Goal: Information Seeking & Learning: Compare options

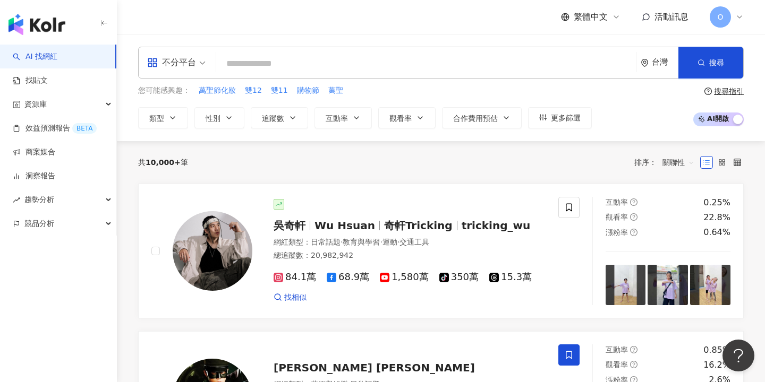
click at [185, 65] on div "不分平台" at bounding box center [171, 62] width 49 height 17
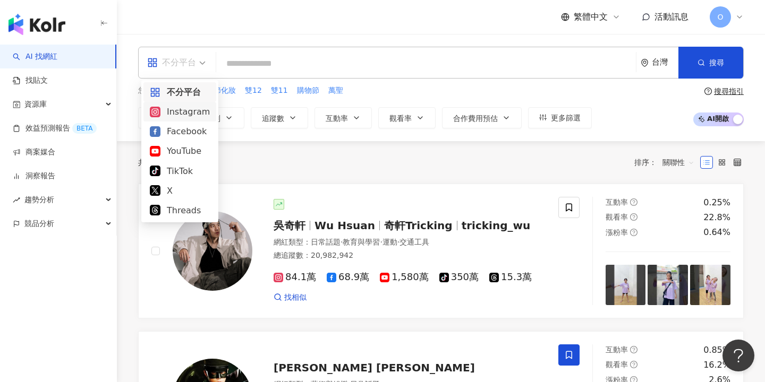
click at [178, 109] on div "Instagram" at bounding box center [180, 111] width 60 height 13
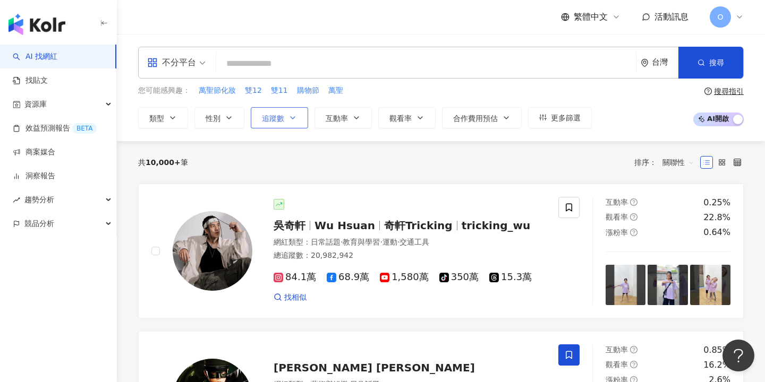
click at [279, 117] on span "追蹤數" at bounding box center [273, 118] width 22 height 8
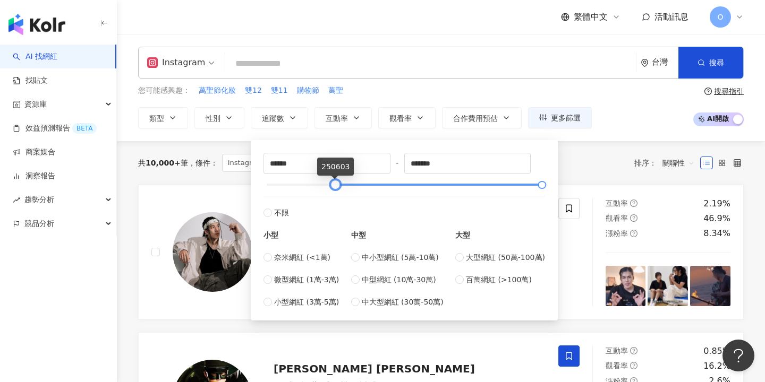
type input "******"
drag, startPoint x: 267, startPoint y: 188, endPoint x: 337, endPoint y: 189, distance: 69.6
click at [337, 188] on div at bounding box center [336, 185] width 6 height 6
click at [590, 163] on div "共 10,000+ 筆 條件 ： Instagram 重置 排序： 關聯性" at bounding box center [441, 163] width 606 height 18
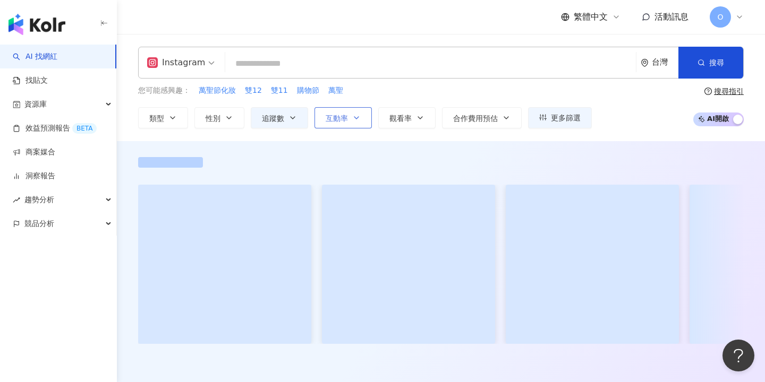
click at [347, 122] on span "互動率" at bounding box center [337, 118] width 22 height 8
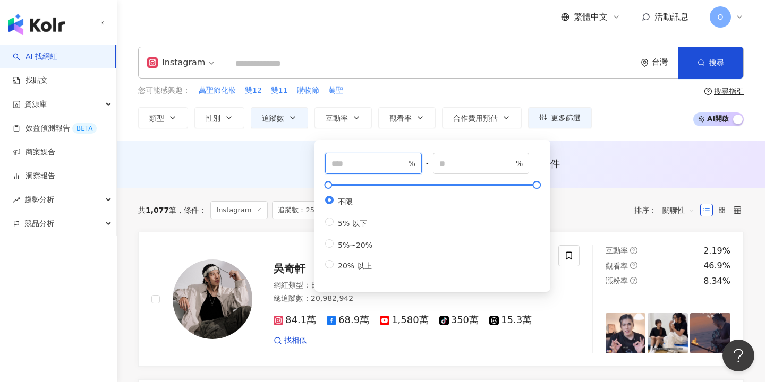
click at [343, 165] on input "number" at bounding box center [368, 164] width 74 height 12
type input "***"
click at [234, 161] on div "AI 推薦 ： 無結果，請嘗試搜尋其他語言關鍵字或條件" at bounding box center [441, 163] width 606 height 13
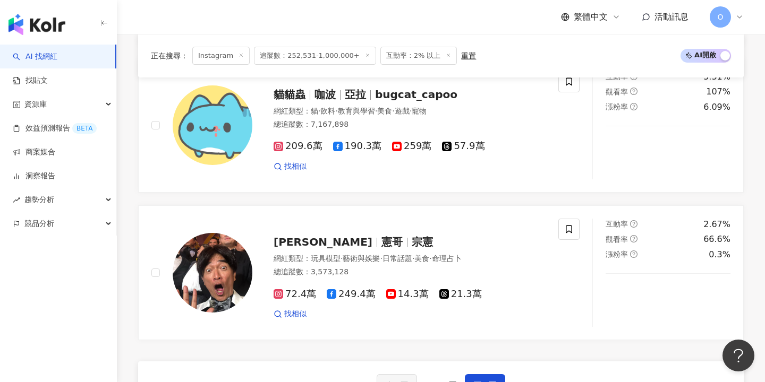
scroll to position [1859, 0]
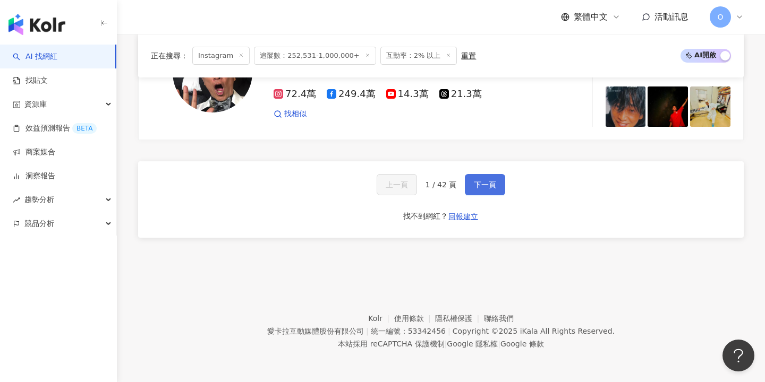
click at [484, 188] on span "下一頁" at bounding box center [485, 185] width 22 height 8
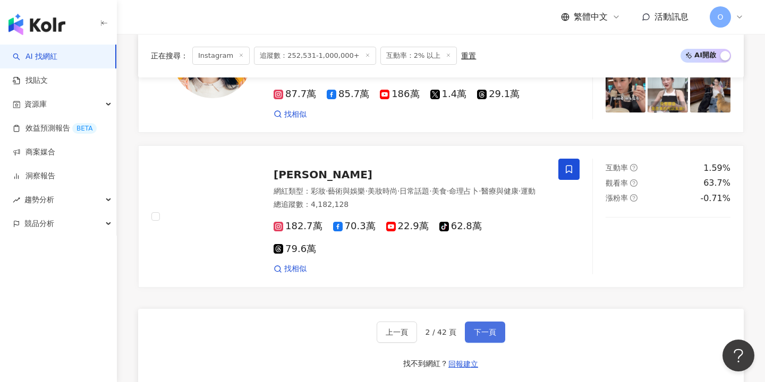
scroll to position [1851, 0]
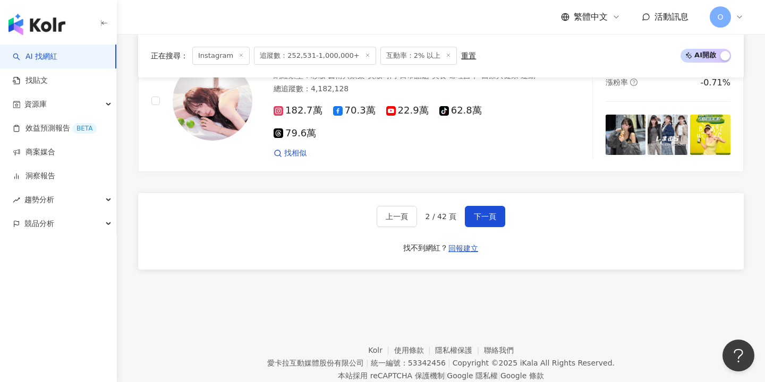
click at [478, 197] on div "上一頁 2 / 42 頁 下一頁 找不到網紅？ 回報建立" at bounding box center [441, 231] width 606 height 76
click at [484, 212] on span "下一頁" at bounding box center [485, 216] width 22 height 8
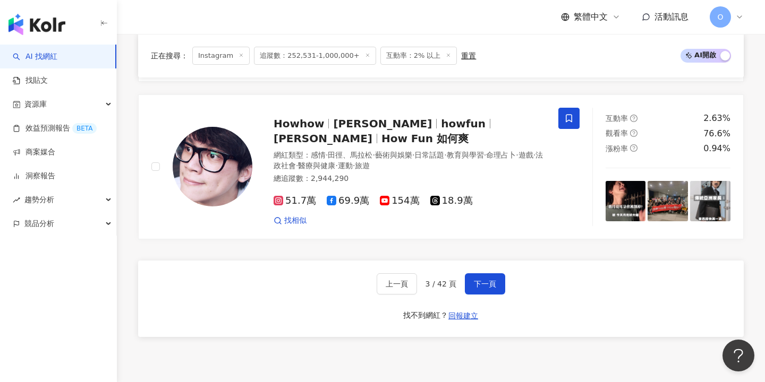
scroll to position [1763, 0]
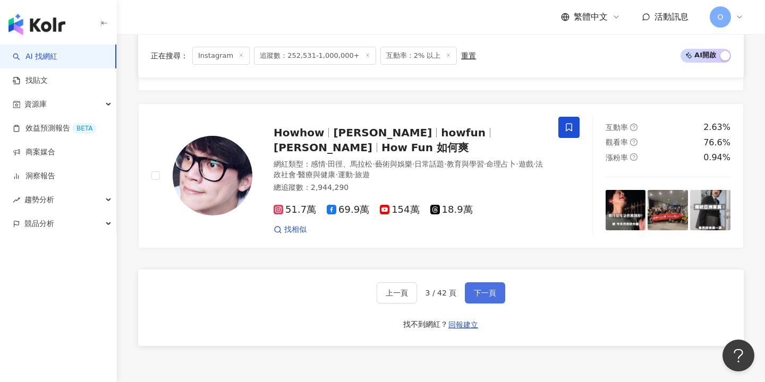
click at [488, 289] on button "下一頁" at bounding box center [485, 293] width 40 height 21
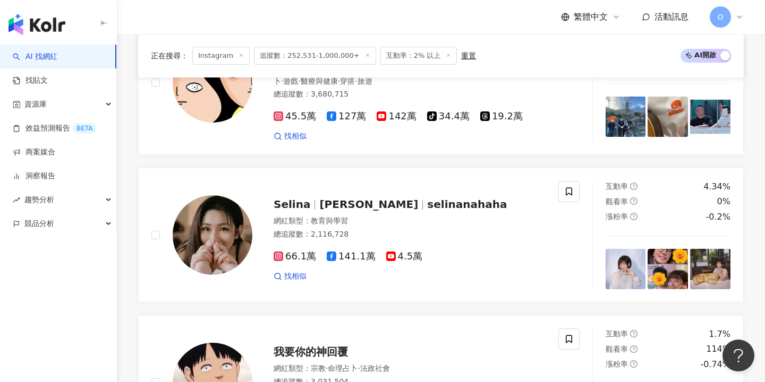
scroll to position [1458, 0]
